Goal: Navigation & Orientation: Go to known website

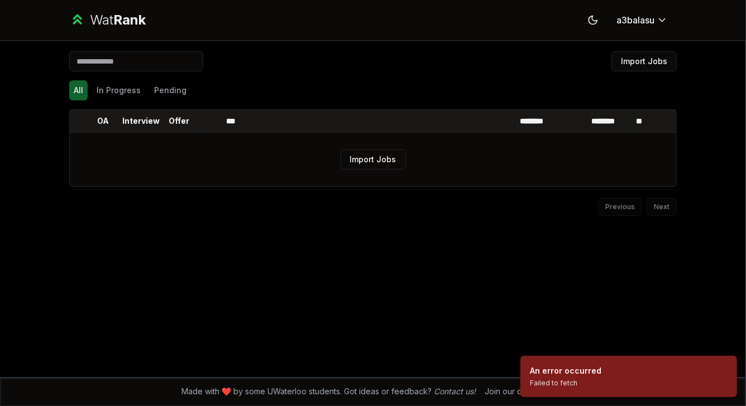
click at [143, 18] on span "Rank" at bounding box center [129, 20] width 32 height 16
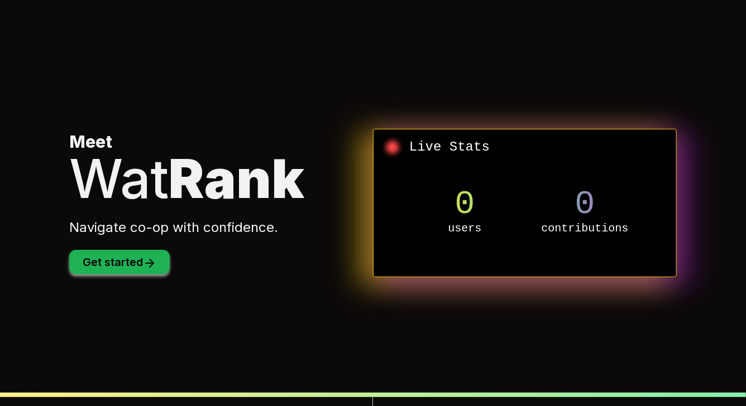
click at [103, 263] on button "Get started" at bounding box center [119, 262] width 100 height 25
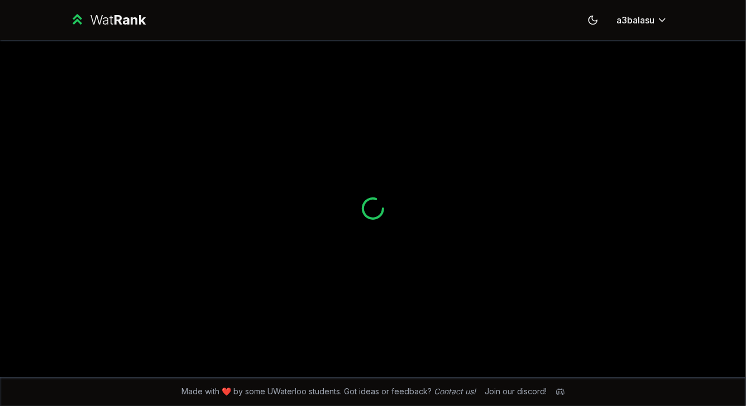
click at [109, 11] on div "Wat Rank" at bounding box center [118, 20] width 56 height 18
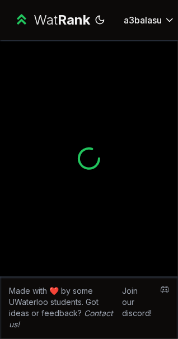
click at [159, 122] on div at bounding box center [89, 158] width 178 height 236
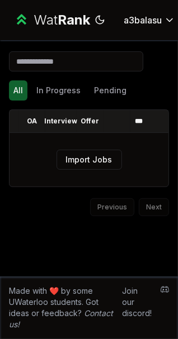
click at [64, 21] on span "Rank" at bounding box center [73, 20] width 32 height 16
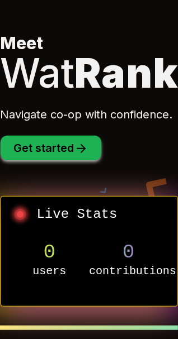
click at [39, 153] on button "Get started" at bounding box center [51, 148] width 100 height 25
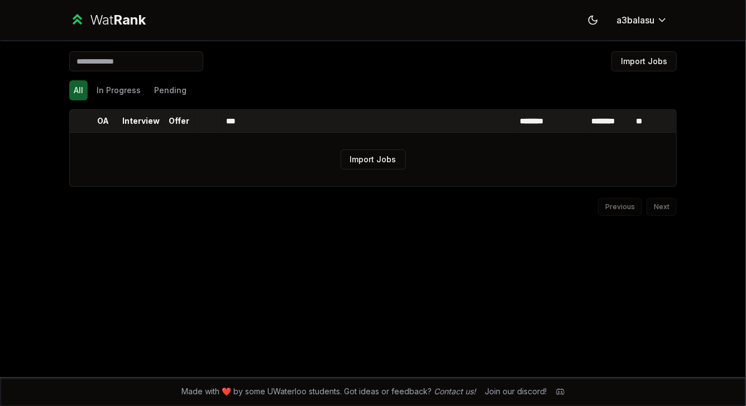
click at [107, 14] on div "Wat Rank" at bounding box center [118, 20] width 56 height 18
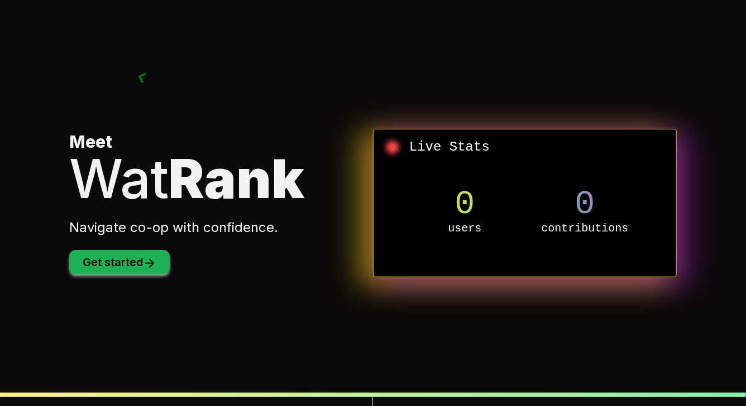
click at [132, 255] on button "Get started" at bounding box center [119, 262] width 100 height 25
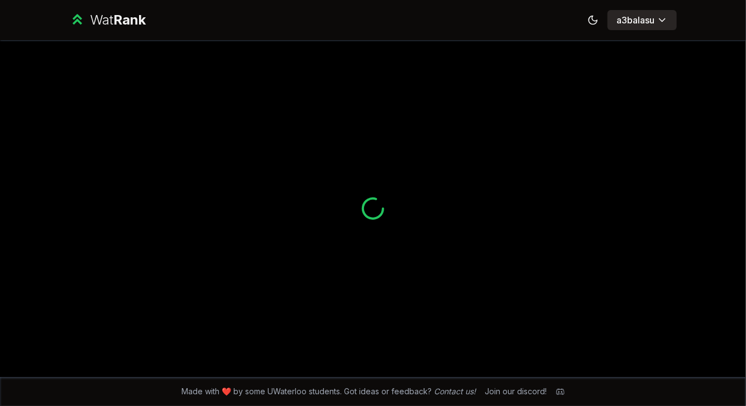
click at [177, 25] on html "Wat Rank Toggle theme a3balasu Made with ❤️ by some UWaterloo students. Got ide…" at bounding box center [373, 203] width 746 height 406
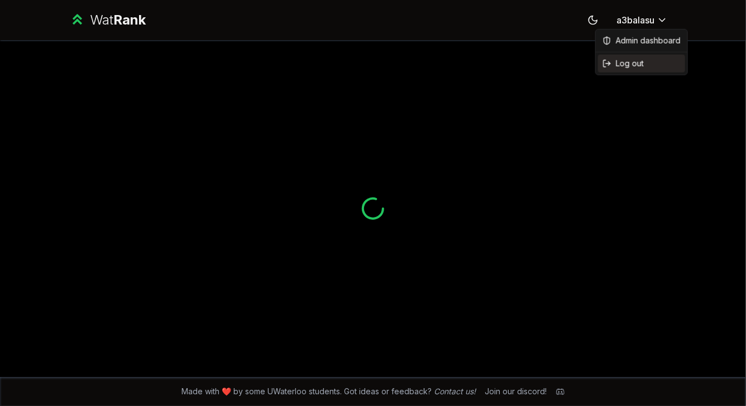
click at [177, 58] on span "Log out" at bounding box center [630, 63] width 28 height 11
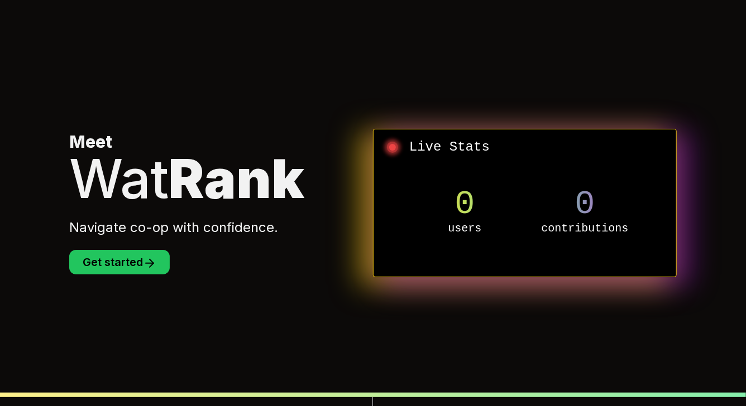
click at [177, 69] on section "Meet Wat Rank Navigate co-op with confidence. Get started Live Stats 0 users 0 …" at bounding box center [372, 203] width 643 height 406
